Goal: Entertainment & Leisure: Consume media (video, audio)

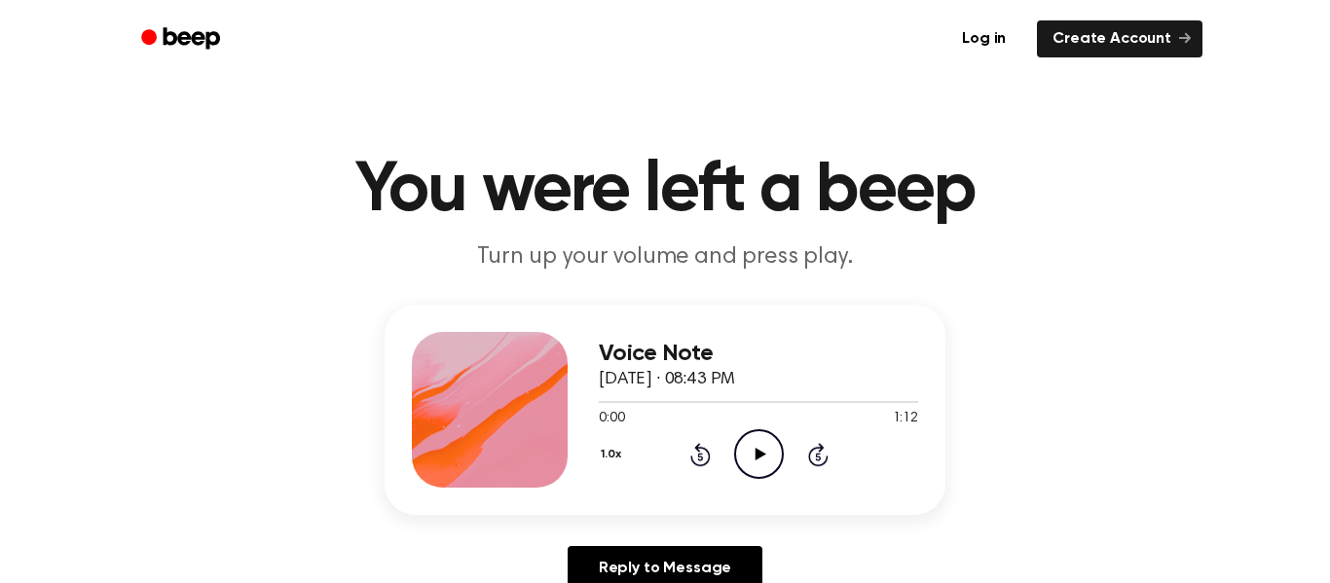
click at [757, 449] on icon "Play Audio" at bounding box center [759, 454] width 50 height 50
click at [758, 455] on icon "Pause Audio" at bounding box center [759, 454] width 50 height 50
click at [762, 456] on icon "Play Audio" at bounding box center [759, 454] width 50 height 50
click at [762, 456] on icon at bounding box center [759, 454] width 9 height 13
click at [762, 456] on icon "Play Audio" at bounding box center [759, 454] width 50 height 50
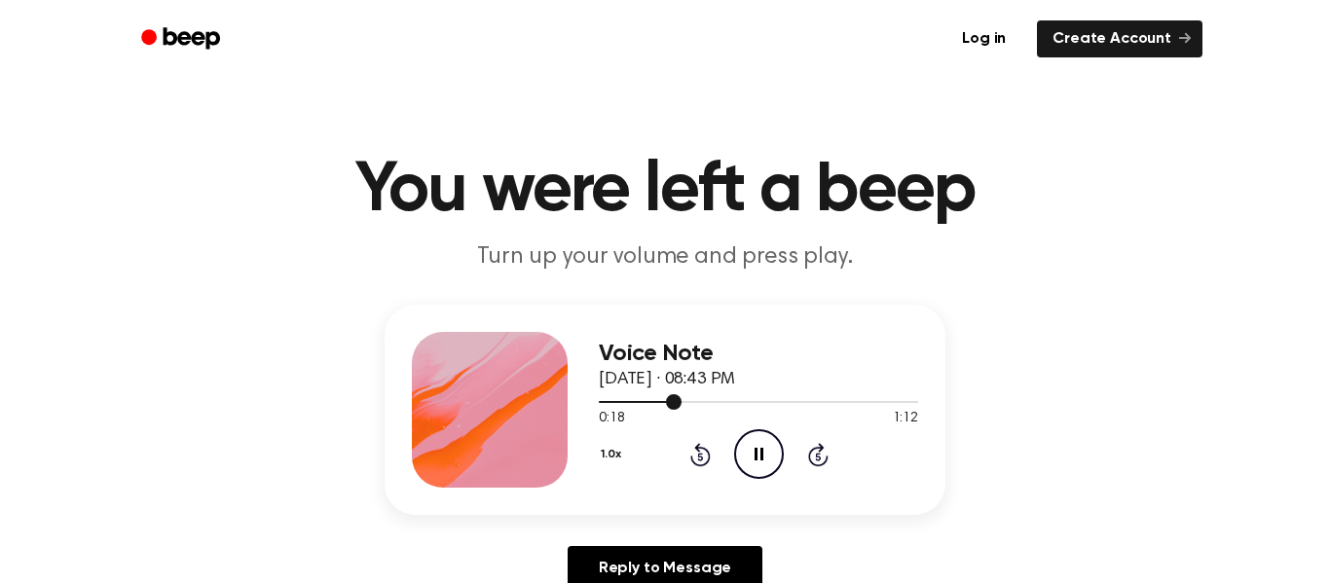
click at [693, 396] on div at bounding box center [758, 401] width 319 height 16
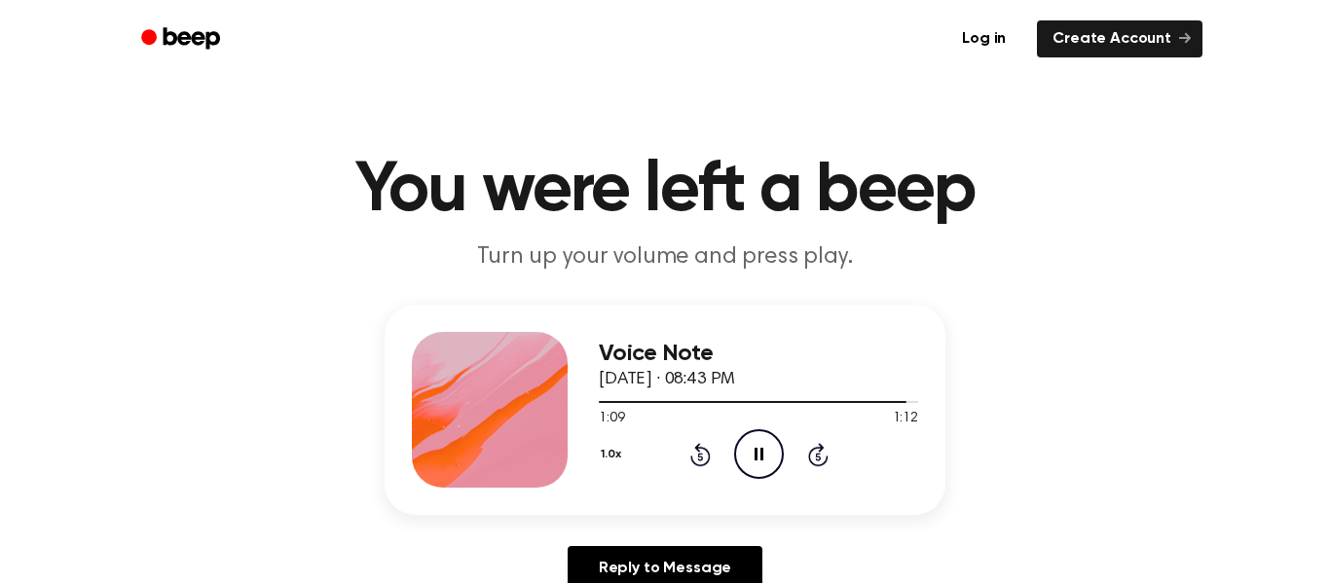
click at [694, 461] on icon at bounding box center [700, 454] width 20 height 23
click at [696, 460] on icon "Rewind 5 seconds" at bounding box center [699, 454] width 21 height 25
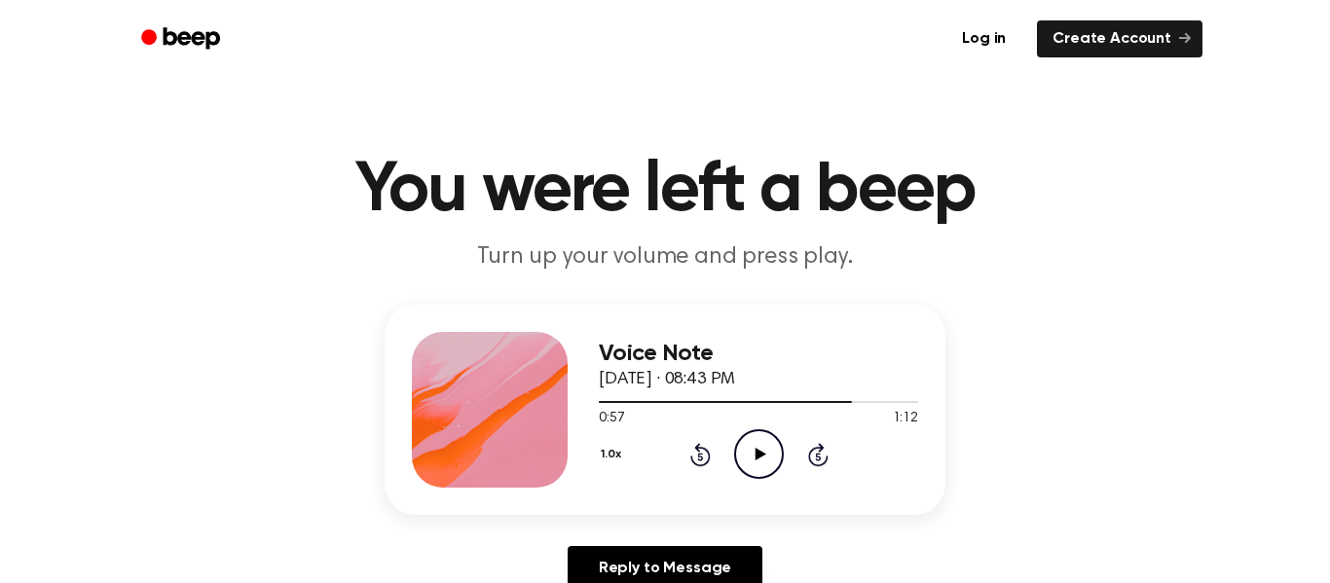
click at [696, 460] on icon "Rewind 5 seconds" at bounding box center [699, 454] width 21 height 25
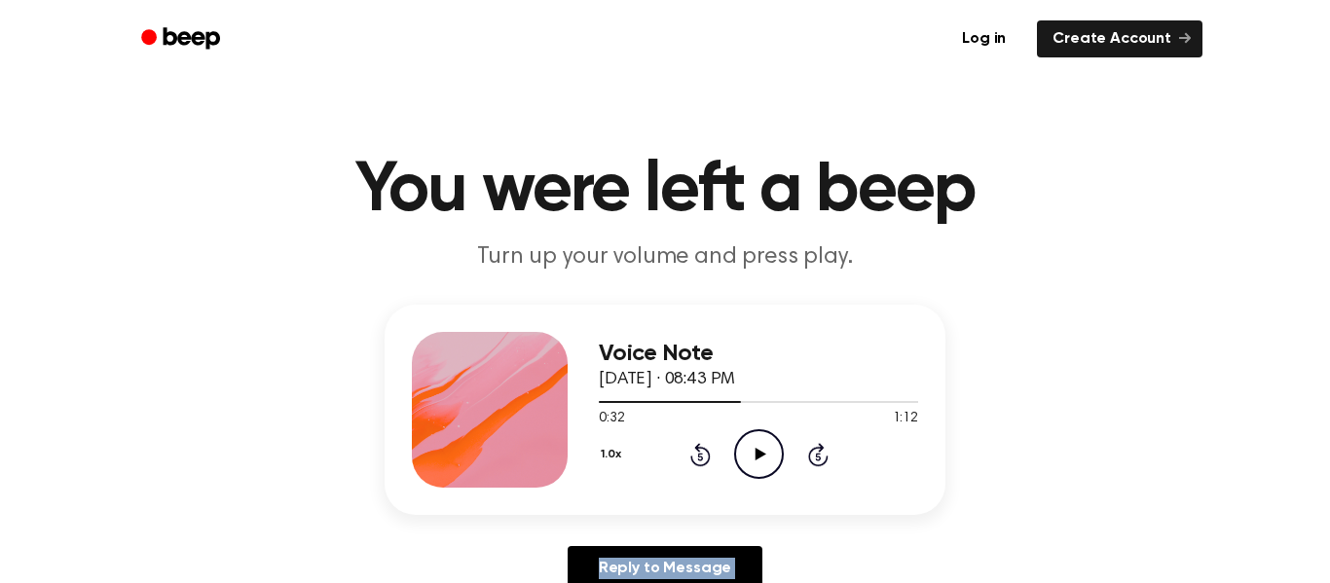
click at [696, 460] on icon "Rewind 5 seconds" at bounding box center [699, 454] width 21 height 25
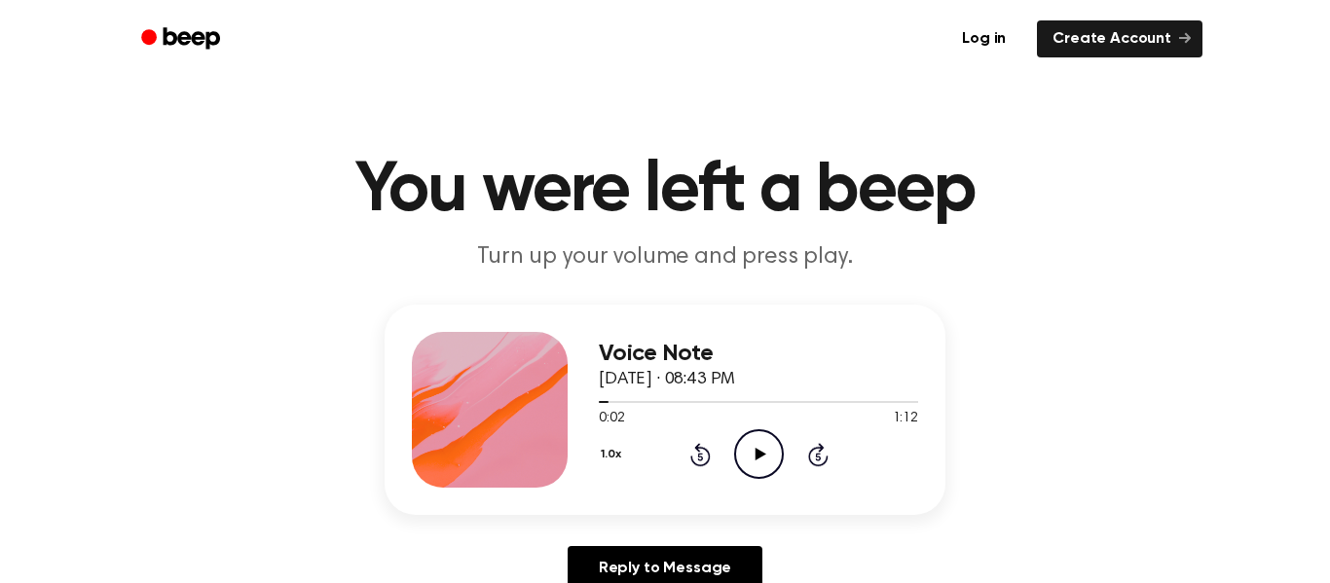
click at [696, 460] on icon "Rewind 5 seconds" at bounding box center [699, 454] width 21 height 25
click at [220, 15] on div "Log in Create Account" at bounding box center [665, 39] width 1075 height 78
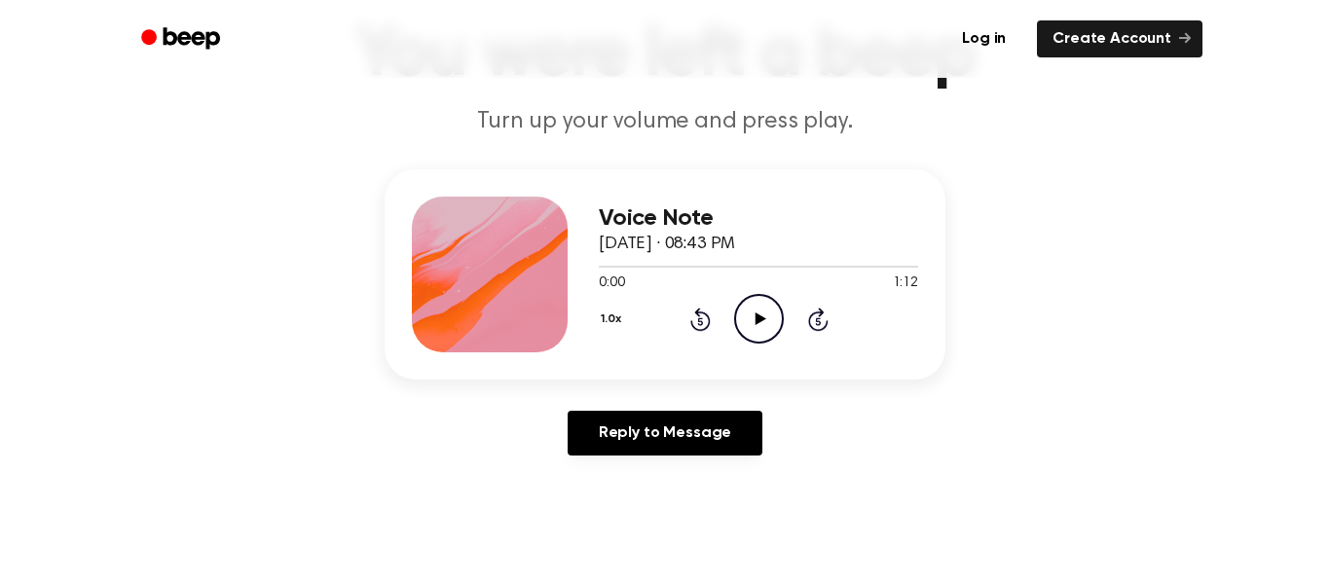
scroll to position [141, 0]
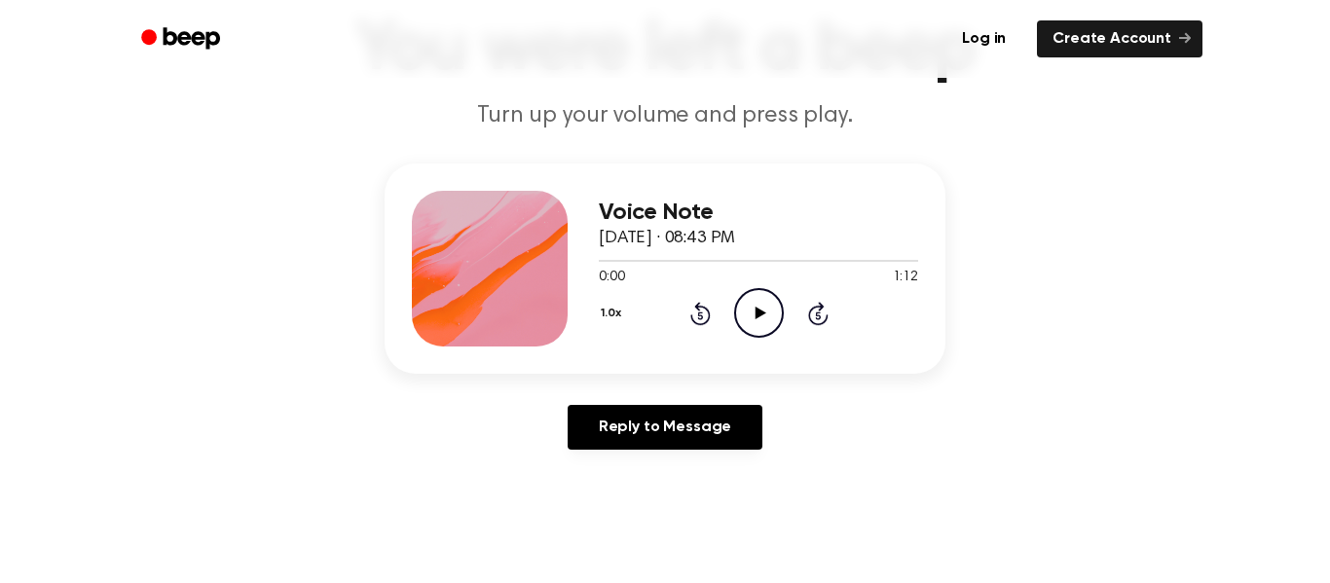
click at [661, 121] on p "Turn up your volume and press play." at bounding box center [665, 116] width 748 height 32
click at [969, 156] on main "You were left a beep Turn up your volume and press play. Voice Note September 1…" at bounding box center [665, 459] width 1330 height 1200
click at [489, 114] on p "Turn up your volume and press play." at bounding box center [665, 116] width 748 height 32
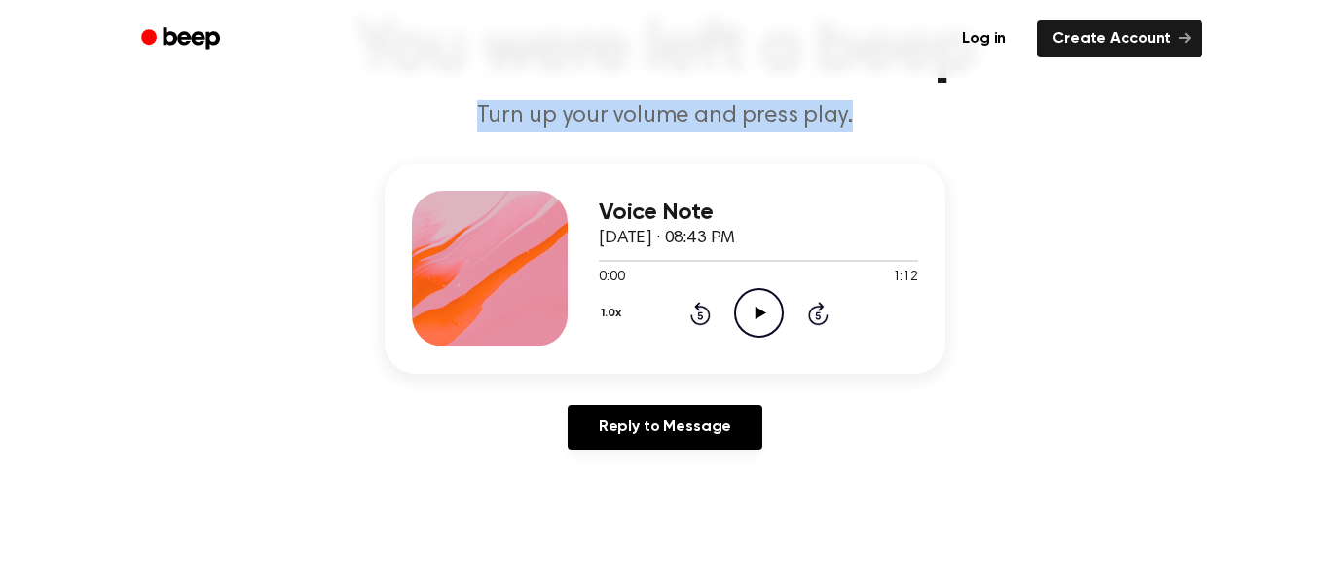
drag, startPoint x: 480, startPoint y: 112, endPoint x: 966, endPoint y: 129, distance: 486.1
click at [966, 129] on p "Turn up your volume and press play." at bounding box center [665, 116] width 748 height 32
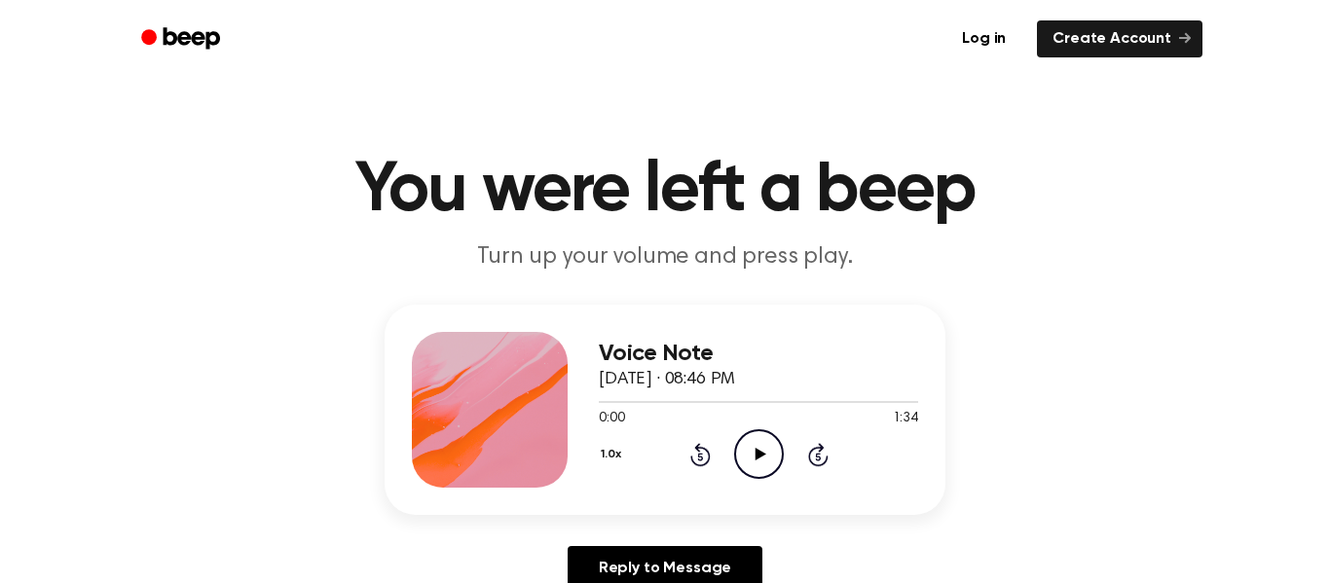
click at [756, 452] on icon at bounding box center [760, 454] width 11 height 13
click at [205, 27] on icon "Beep" at bounding box center [182, 38] width 83 height 28
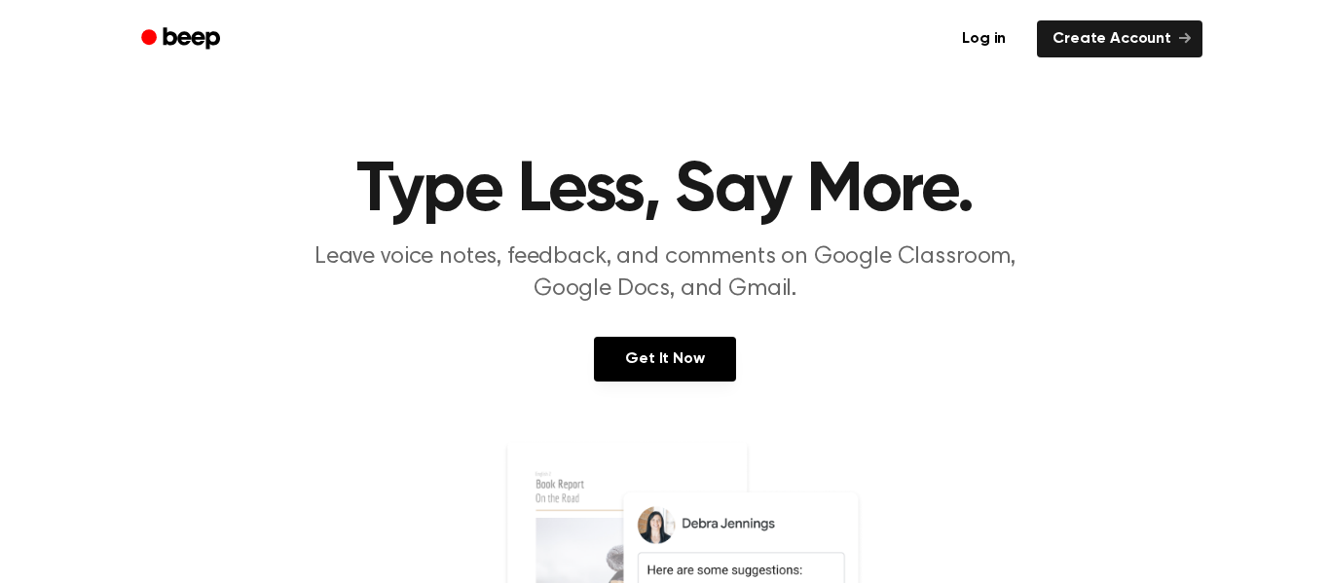
click at [197, 37] on icon "Beep" at bounding box center [192, 37] width 56 height 21
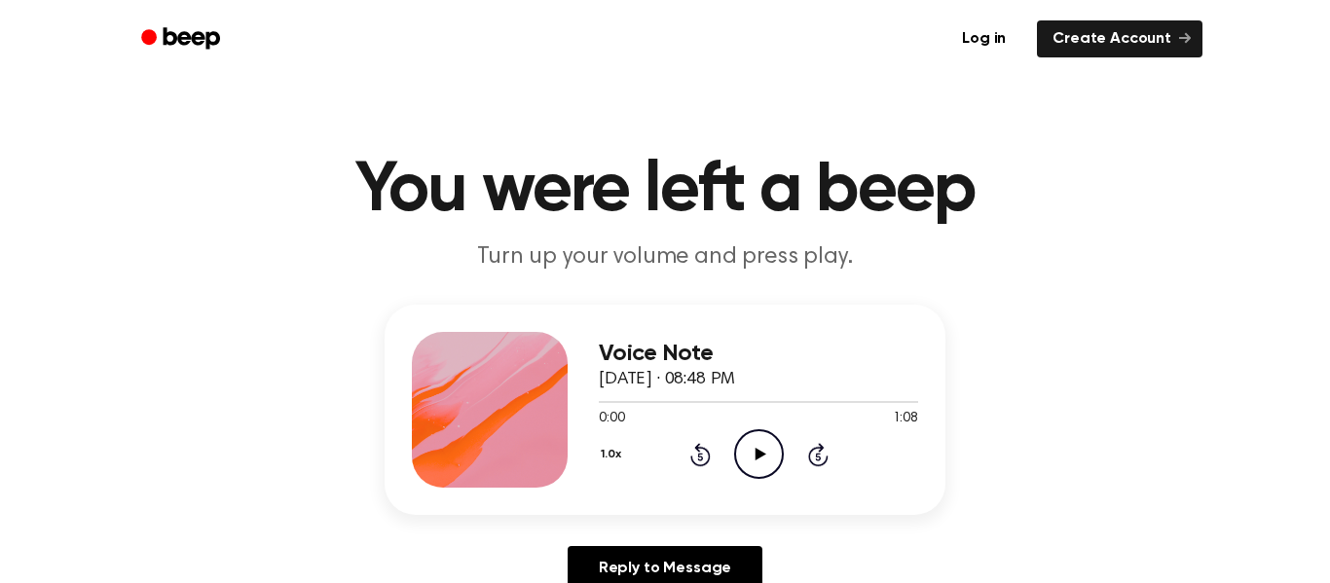
click at [761, 460] on icon "Play Audio" at bounding box center [759, 454] width 50 height 50
click at [750, 454] on icon "Play Audio" at bounding box center [759, 454] width 50 height 50
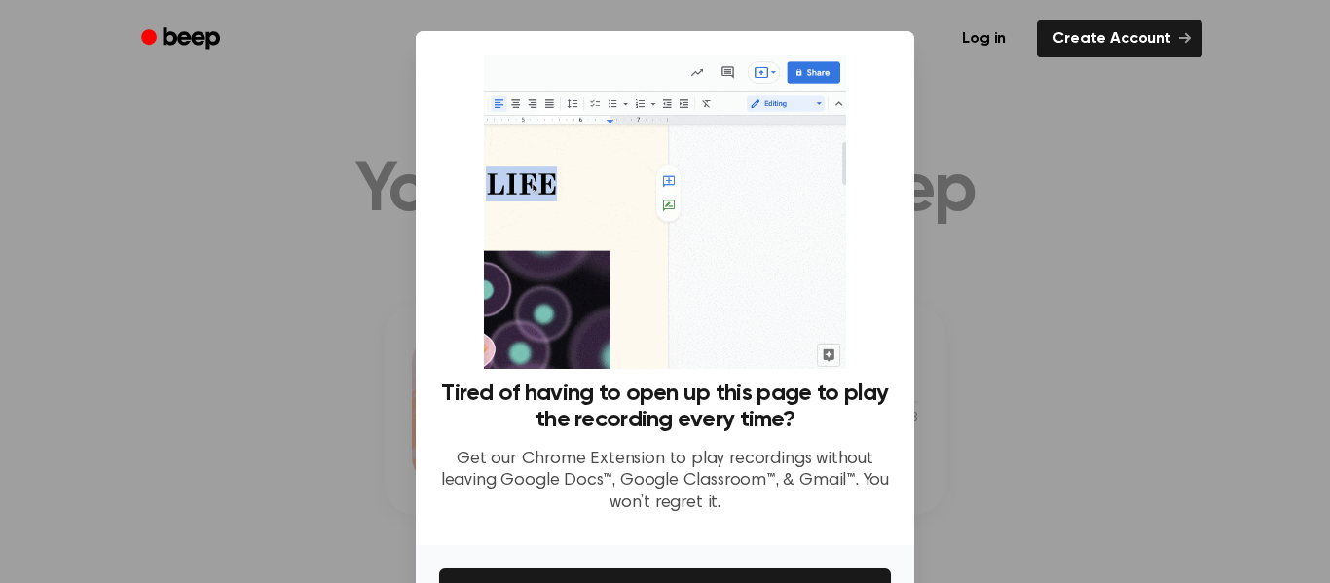
click at [993, 452] on div at bounding box center [665, 291] width 1330 height 583
click at [211, 33] on icon "Beep" at bounding box center [192, 37] width 56 height 21
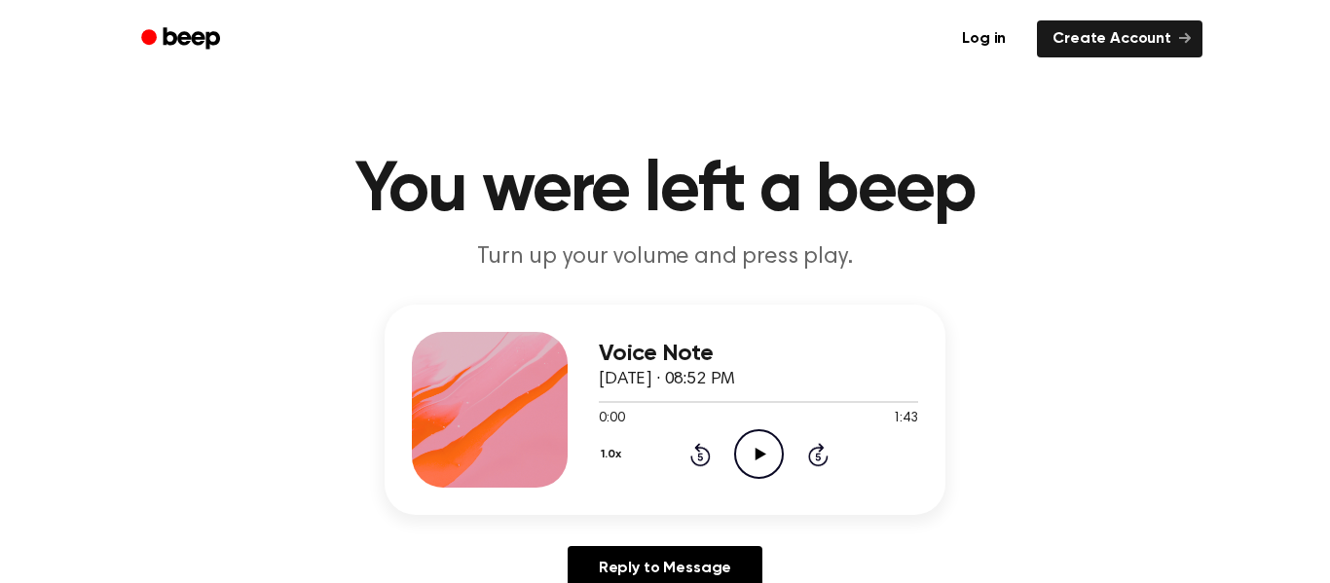
click at [758, 448] on icon "Play Audio" at bounding box center [759, 454] width 50 height 50
click at [757, 450] on icon at bounding box center [760, 454] width 11 height 13
click at [634, 402] on div at bounding box center [642, 402] width 86 height 2
click at [600, 403] on div at bounding box center [758, 401] width 319 height 16
